Goal: Task Accomplishment & Management: Manage account settings

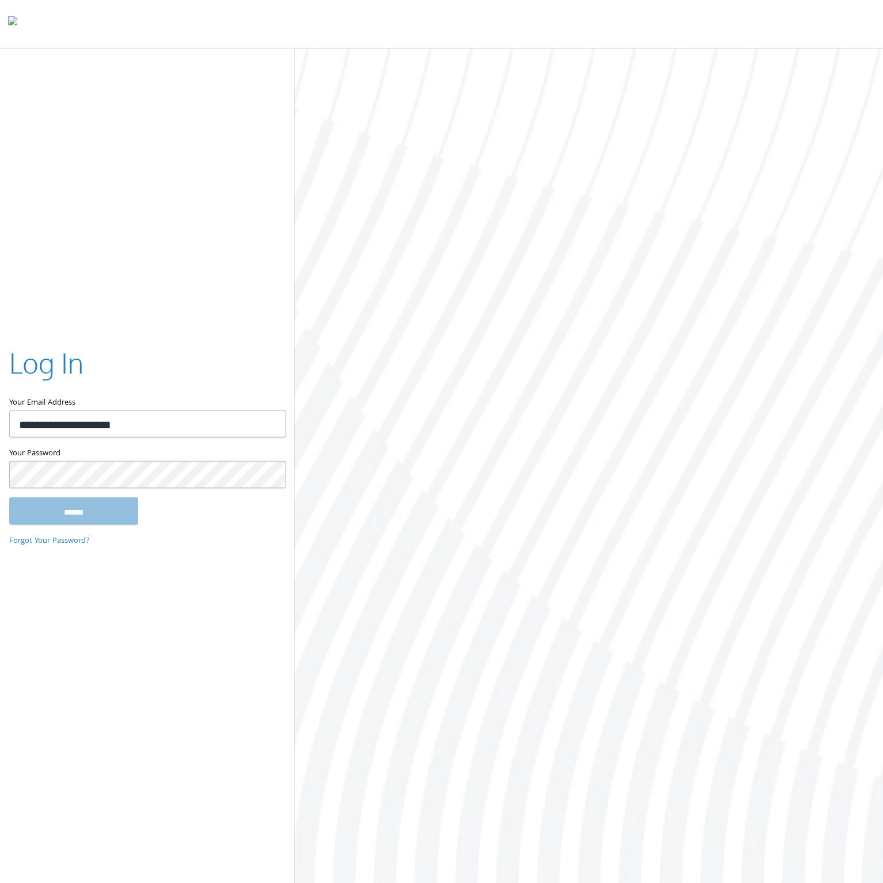
type input "**********"
click at [9, 497] on input "******" at bounding box center [73, 511] width 129 height 28
type input "**********"
click at [9, 497] on input "******" at bounding box center [73, 511] width 129 height 28
